Goal: Transaction & Acquisition: Purchase product/service

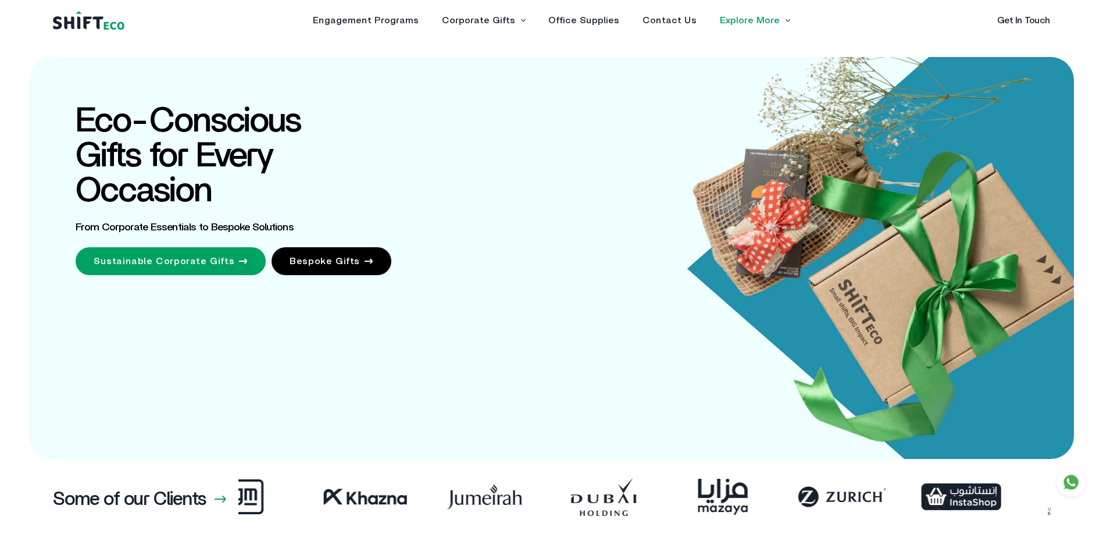
click at [180, 266] on link "Sustainable Corporate Gifts" at bounding box center [171, 261] width 190 height 28
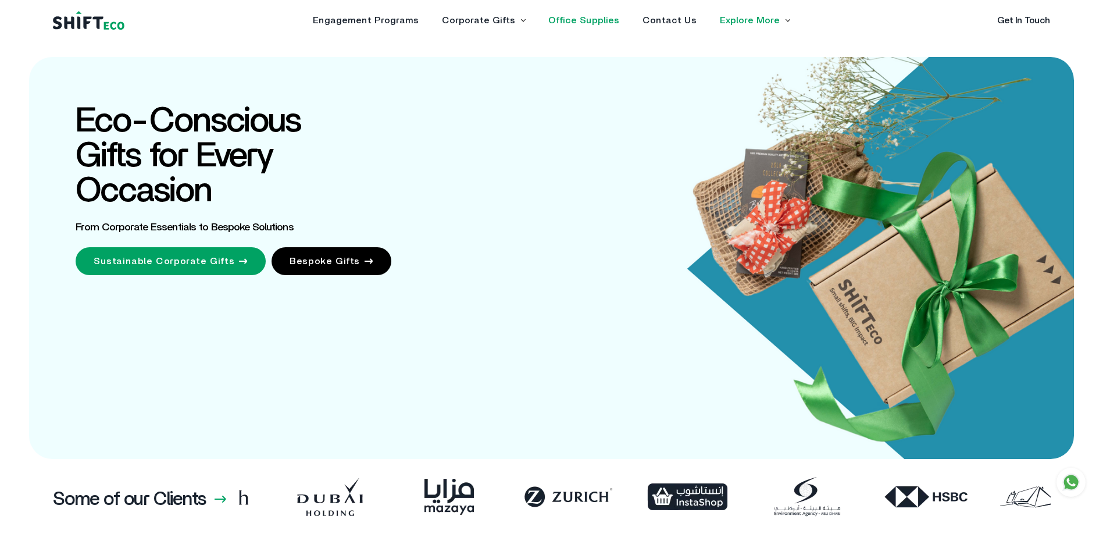
click at [581, 23] on link "Office Supplies" at bounding box center [583, 20] width 71 height 9
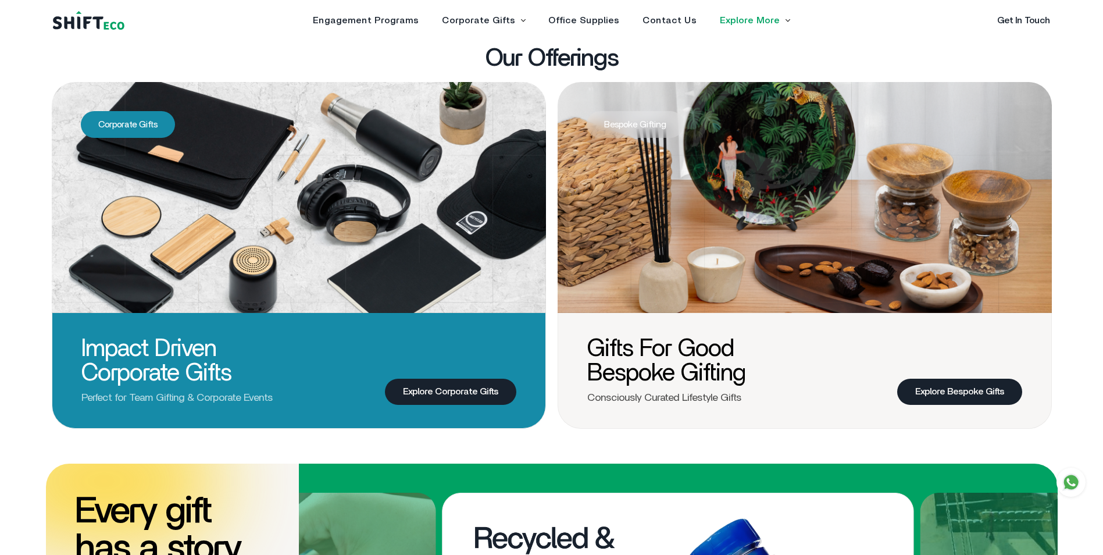
scroll to position [523, 0]
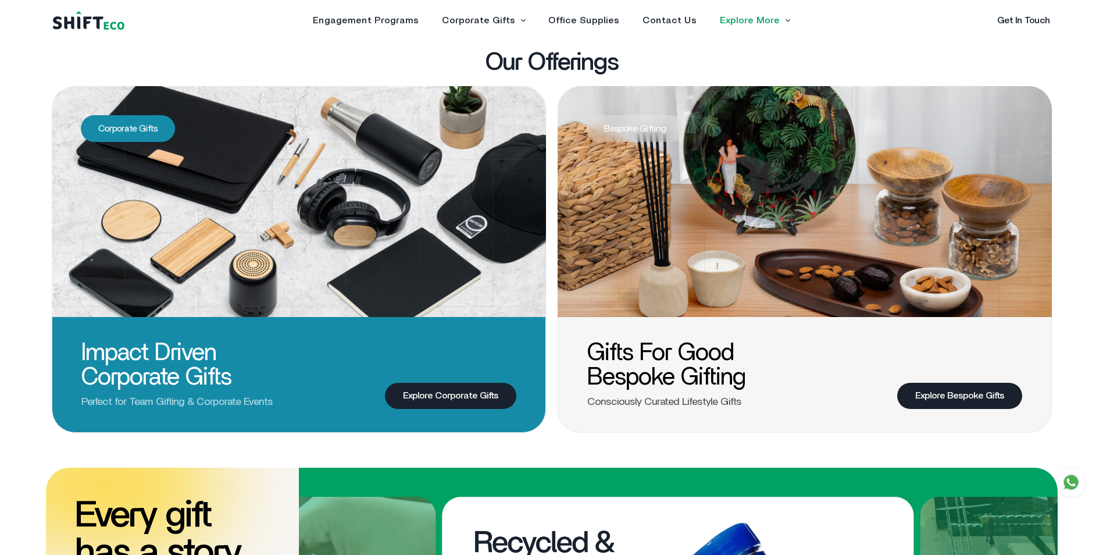
click at [428, 401] on link "Explore Corporate Gifts" at bounding box center [450, 396] width 131 height 26
